Goal: Task Accomplishment & Management: Manage account settings

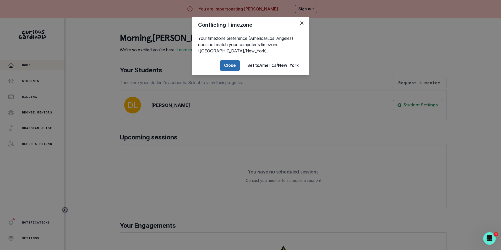
click at [231, 67] on button "Close" at bounding box center [230, 65] width 20 height 10
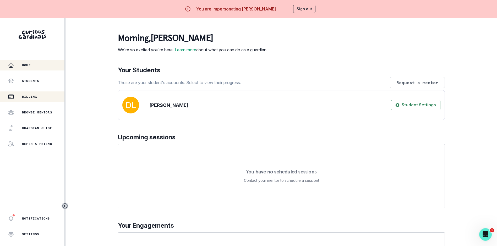
click at [34, 95] on p "Billing" at bounding box center [29, 97] width 15 height 4
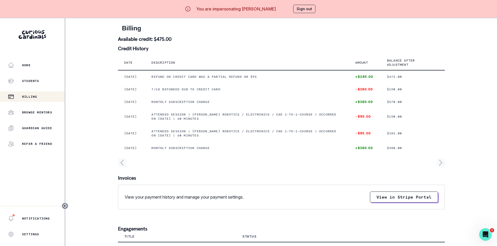
click at [301, 8] on button "Sign out" at bounding box center [304, 9] width 22 height 8
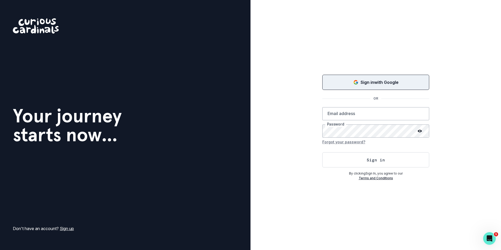
click at [337, 77] on button "Sign in with Google" at bounding box center [375, 82] width 107 height 15
